Goal: Task Accomplishment & Management: Use online tool/utility

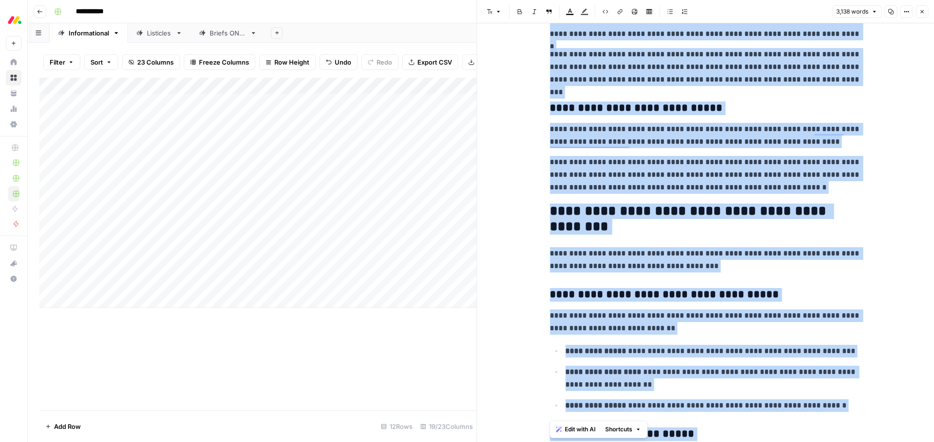
scroll to position [2454, 0]
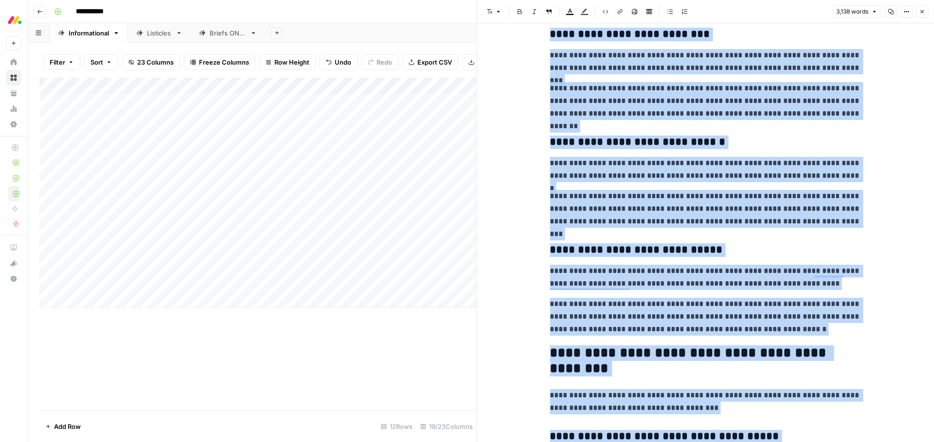
drag, startPoint x: 925, startPoint y: 13, endPoint x: 856, endPoint y: 40, distance: 74.4
click at [925, 13] on button "Close" at bounding box center [921, 11] width 13 height 13
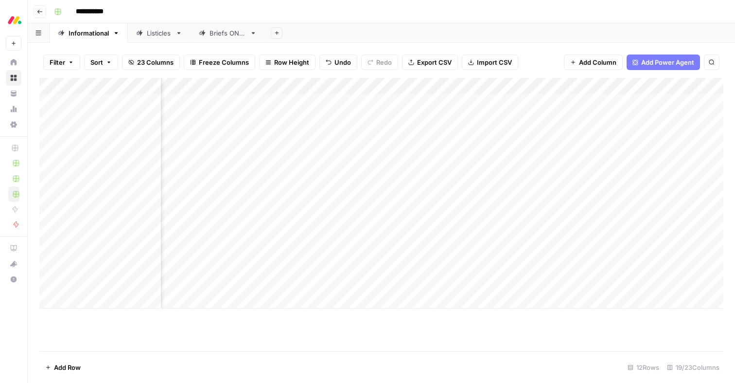
scroll to position [0, 450]
click at [561, 281] on div "Add Column" at bounding box center [381, 193] width 684 height 230
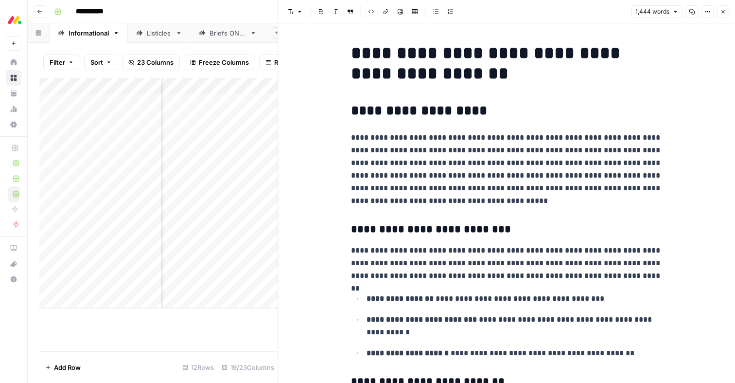
click at [726, 12] on button "Close" at bounding box center [723, 11] width 13 height 13
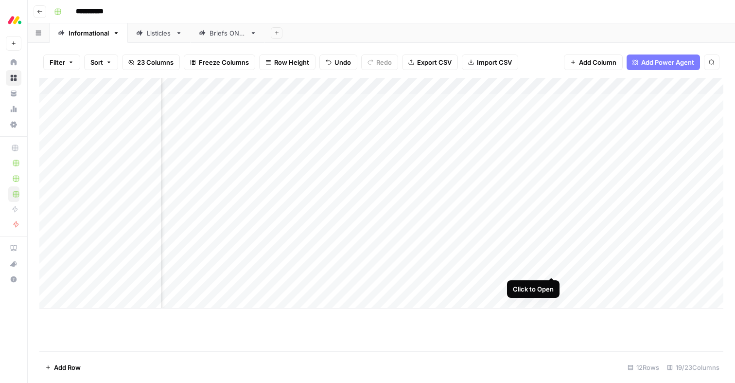
click at [551, 264] on div "Add Column" at bounding box center [381, 193] width 684 height 230
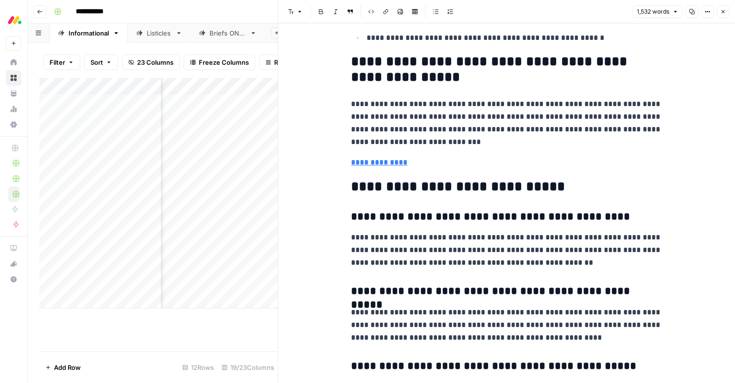
scroll to position [3013, 0]
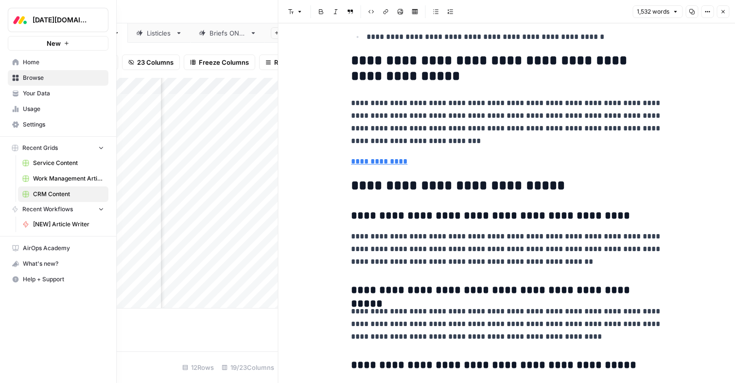
click at [36, 95] on span "Your Data" at bounding box center [63, 93] width 81 height 9
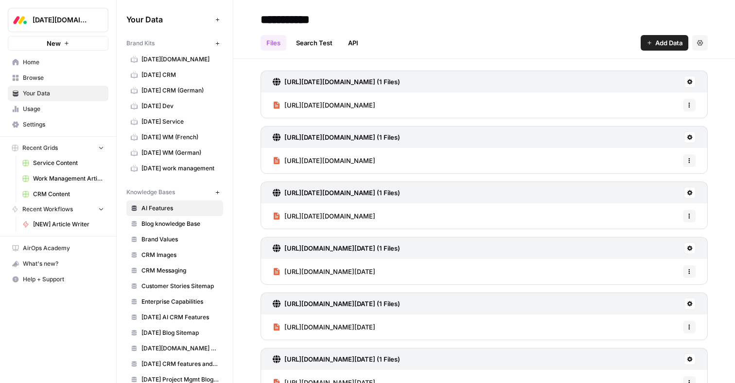
click at [32, 64] on span "Home" at bounding box center [63, 62] width 81 height 9
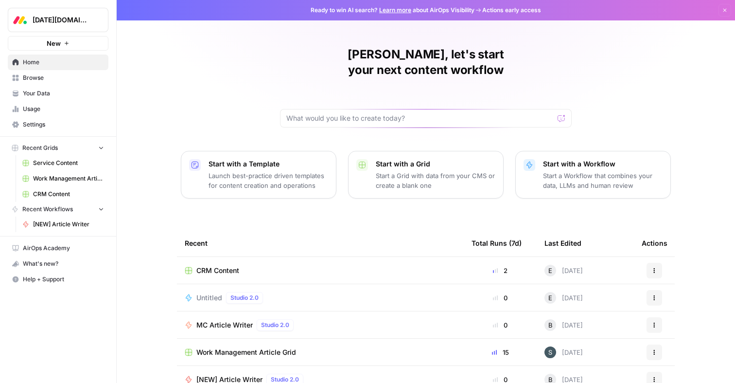
click at [33, 80] on span "Browse" at bounding box center [63, 77] width 81 height 9
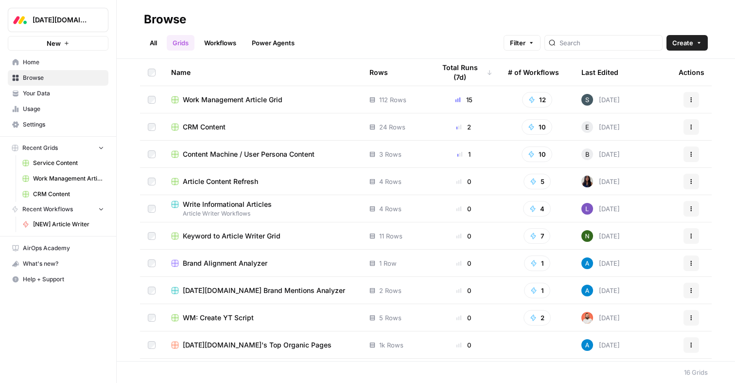
click at [211, 126] on span "CRM Content" at bounding box center [204, 127] width 43 height 10
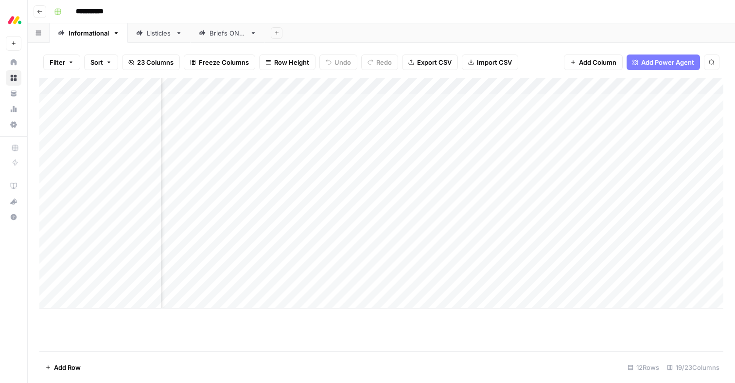
scroll to position [0, 335]
click at [679, 282] on div "Add Column" at bounding box center [381, 193] width 684 height 230
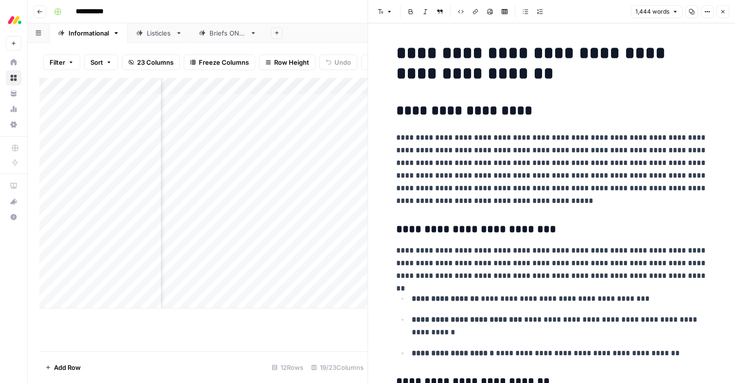
drag, startPoint x: 573, startPoint y: 267, endPoint x: 543, endPoint y: 252, distance: 33.7
click at [543, 252] on p "**********" at bounding box center [551, 263] width 311 height 38
click at [575, 282] on span "Edit with AI" at bounding box center [573, 281] width 31 height 9
click at [722, 9] on icon "button" at bounding box center [723, 12] width 6 height 6
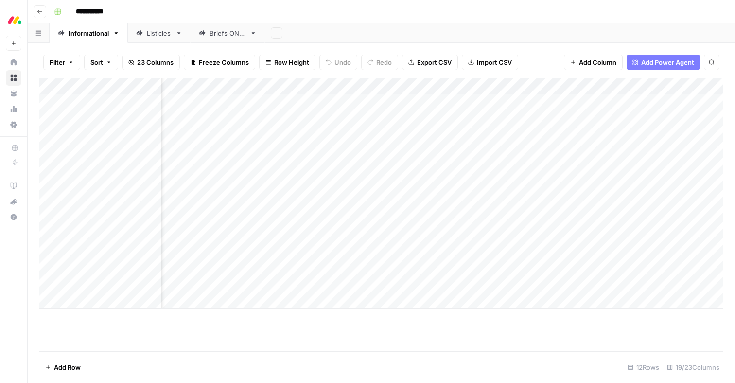
scroll to position [0, 159]
